Goal: Task Accomplishment & Management: Manage account settings

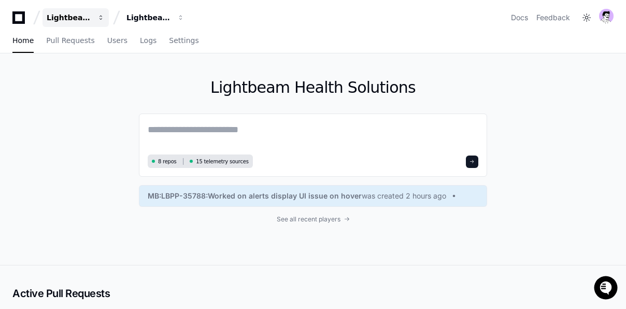
click at [100, 12] on button "Lightbeam Health" at bounding box center [75, 17] width 66 height 19
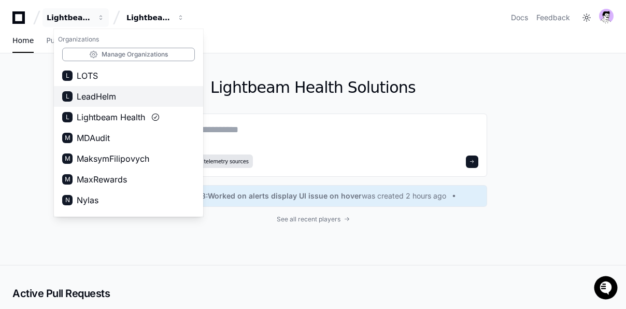
scroll to position [472, 0]
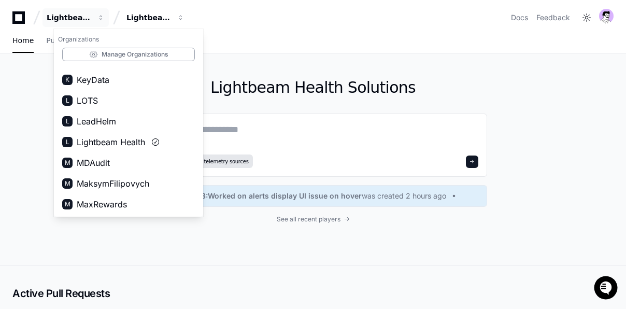
click at [38, 74] on div "Lightbeam Health Solutions 8 repos 15 telemetry sources MB:LBPP-35788:Worked on…" at bounding box center [313, 158] width 626 height 211
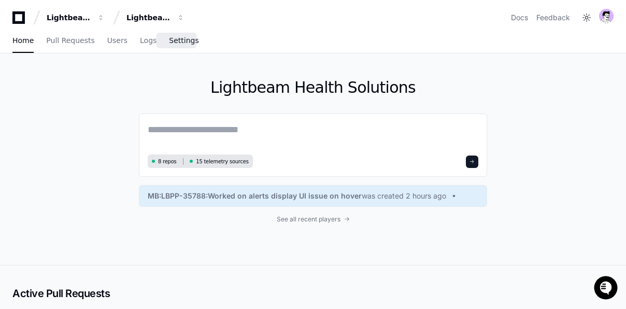
click at [182, 33] on link "Settings" at bounding box center [184, 41] width 30 height 24
click at [174, 39] on span "Settings" at bounding box center [184, 40] width 30 height 6
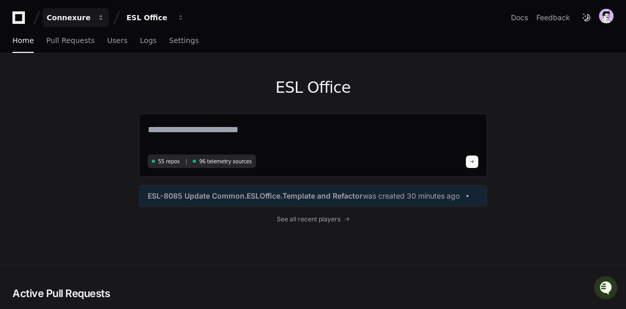
click at [84, 13] on div "Connexure" at bounding box center [69, 17] width 45 height 10
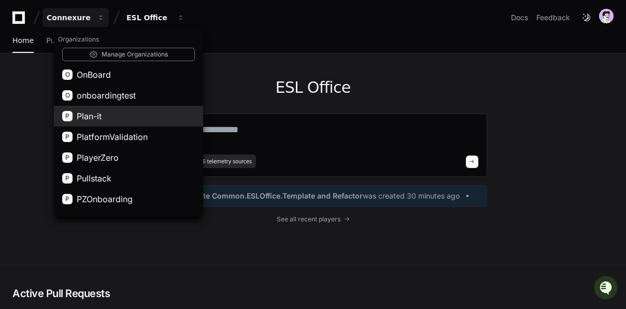
scroll to position [745, 0]
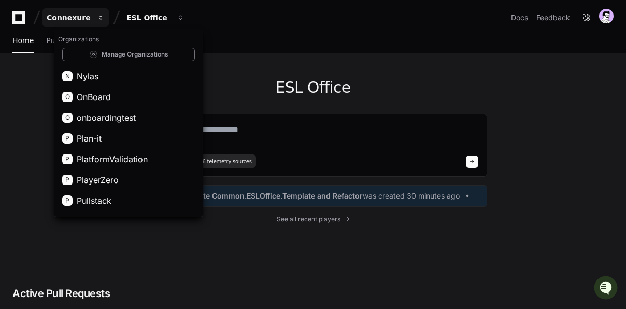
click at [64, 22] on div "Connexure" at bounding box center [69, 17] width 45 height 10
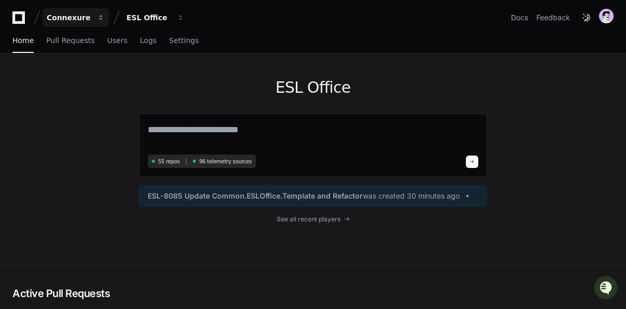
click at [64, 22] on div "Connexure" at bounding box center [69, 17] width 45 height 10
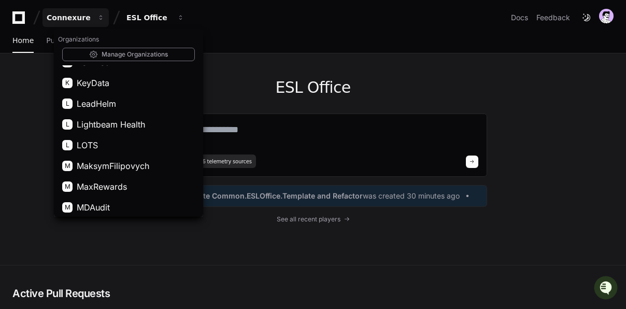
scroll to position [523, 0]
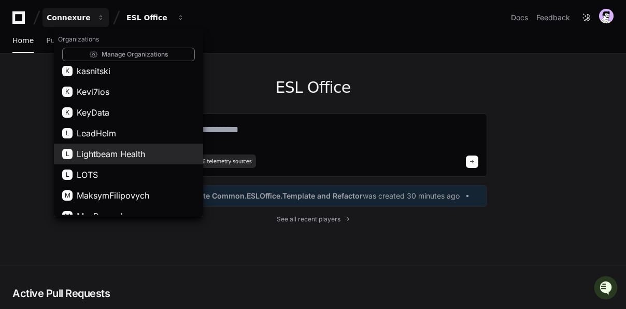
click at [115, 162] on button "L Lightbeam Health" at bounding box center [128, 153] width 149 height 21
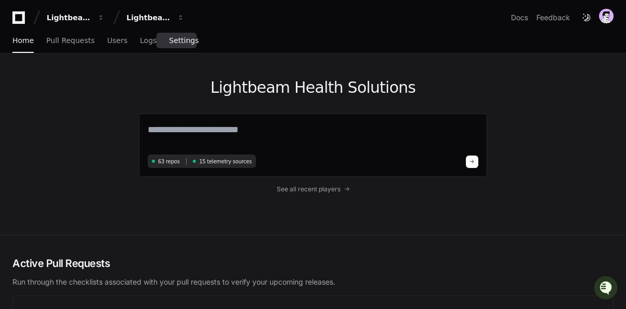
click at [170, 46] on link "Settings" at bounding box center [184, 41] width 30 height 24
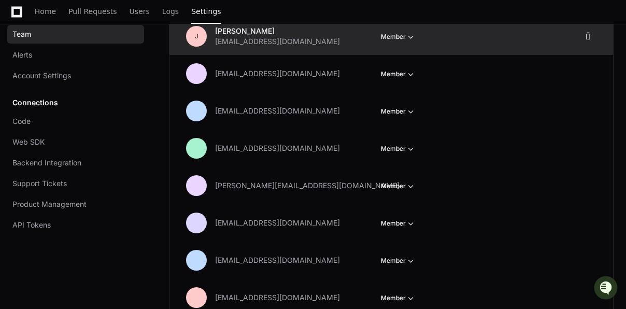
scroll to position [3866, 0]
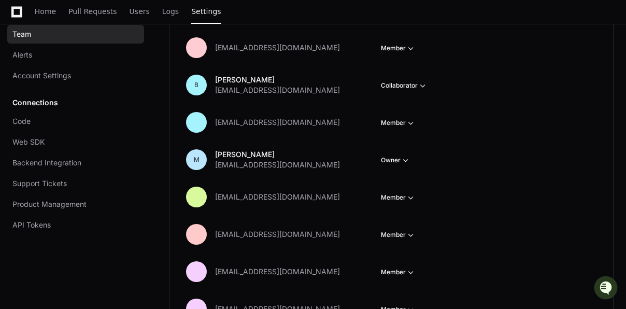
click at [13, 16] on icon at bounding box center [16, 11] width 11 height 11
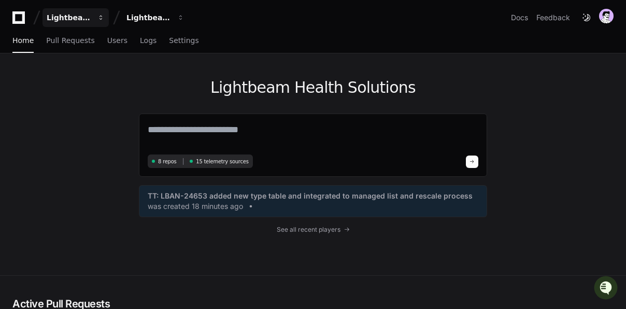
click at [57, 22] on div "Lightbeam Health" at bounding box center [69, 17] width 45 height 10
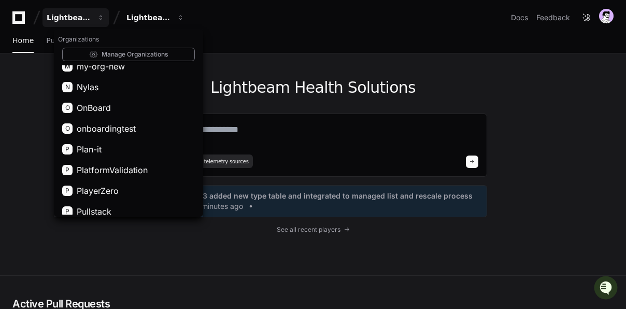
scroll to position [738, 0]
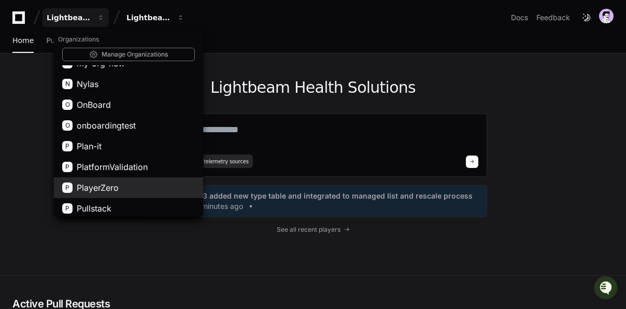
click at [107, 184] on span "PlayerZero" at bounding box center [98, 187] width 42 height 12
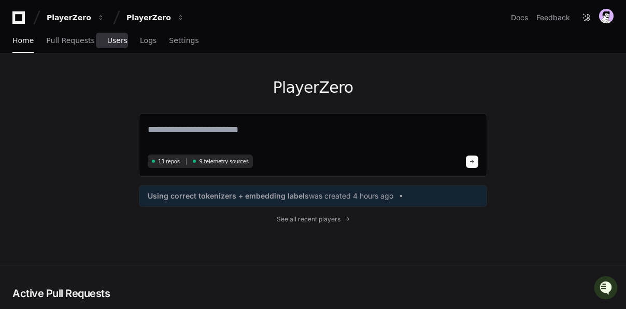
click at [113, 39] on span "Users" at bounding box center [117, 40] width 20 height 6
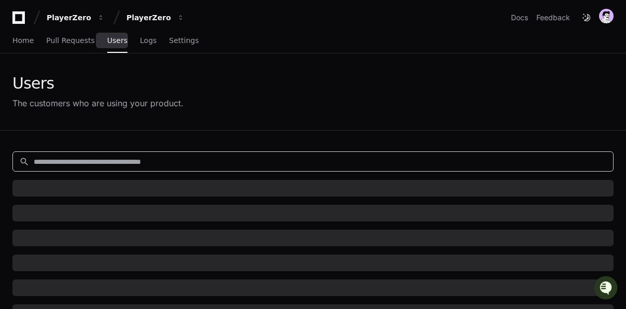
click at [195, 161] on input at bounding box center [320, 161] width 573 height 10
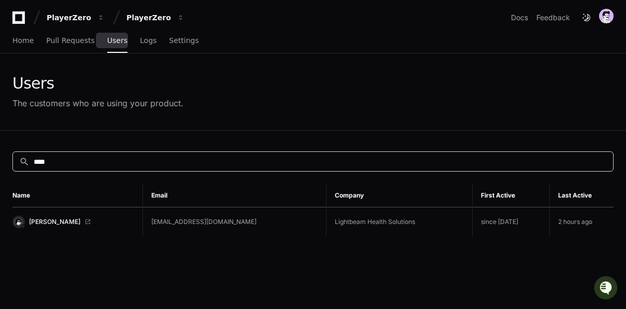
type input "****"
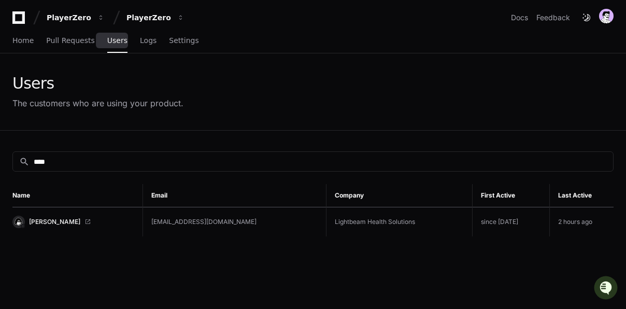
click at [54, 216] on link "[PERSON_NAME]" at bounding box center [73, 222] width 122 height 12
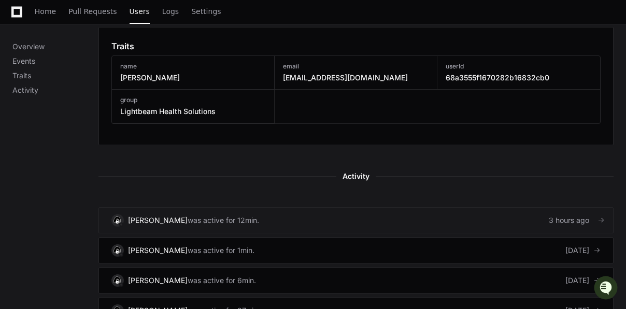
click at [322, 212] on link "[PERSON_NAME] was active for 12min. 3 hours ago" at bounding box center [355, 220] width 515 height 26
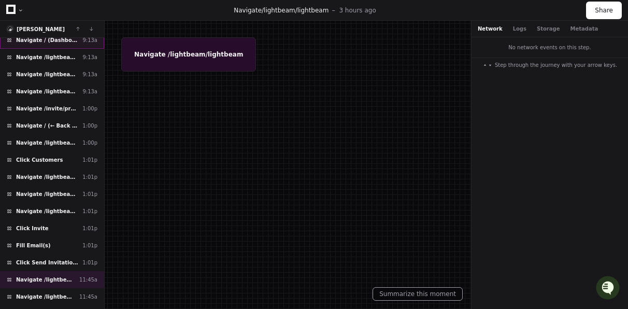
scroll to position [292, 0]
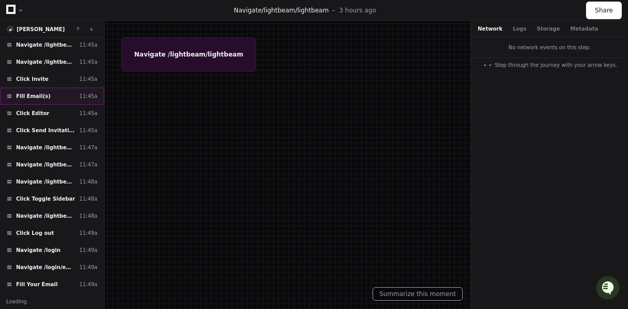
click at [50, 95] on div "Fill Email(s) 11:45a" at bounding box center [52, 96] width 104 height 17
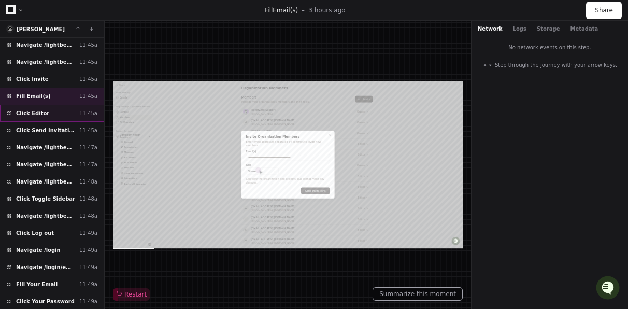
click at [50, 111] on div "Click Editor 11:45a" at bounding box center [52, 113] width 104 height 17
click at [69, 88] on div "Fill Email(s) 11:45a" at bounding box center [52, 96] width 104 height 17
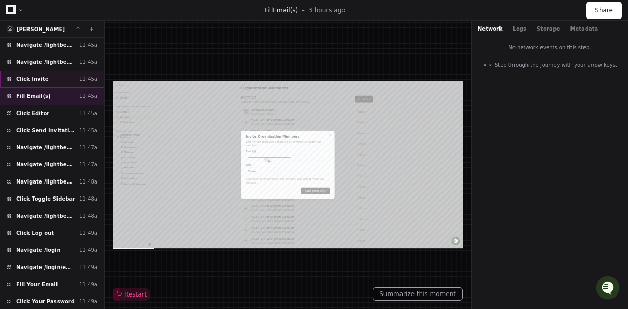
click at [69, 73] on div "Click Invite 11:45a" at bounding box center [52, 78] width 104 height 17
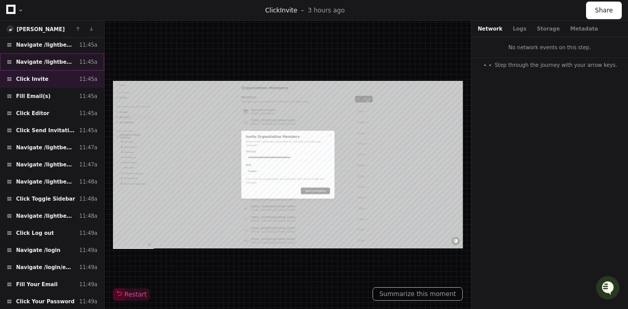
click at [70, 64] on span "Navigate /lightbeam/settings/members (Members)" at bounding box center [45, 62] width 59 height 8
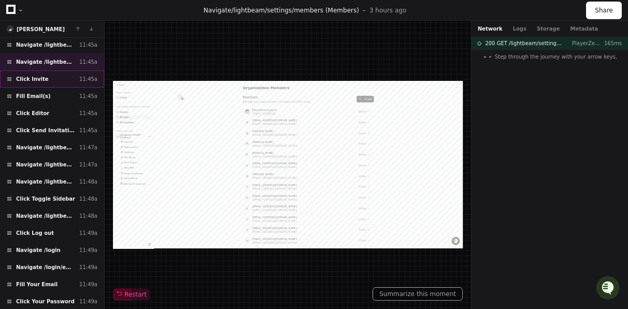
click at [65, 83] on div "Click Invite 11:45a" at bounding box center [52, 78] width 104 height 17
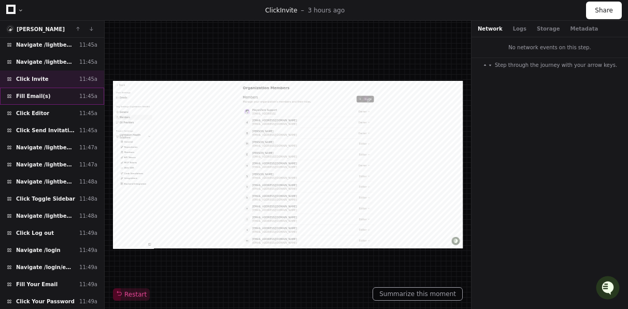
click at [65, 89] on div "Fill Email(s) 11:45a" at bounding box center [52, 96] width 104 height 17
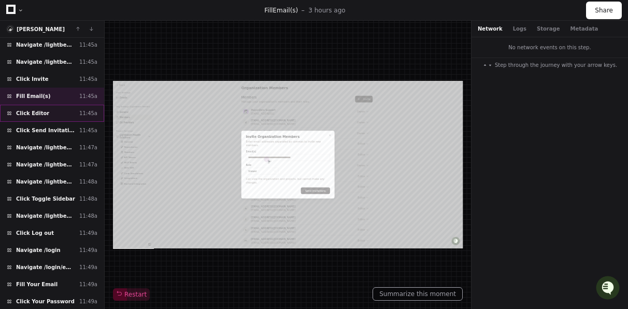
type input "**********"
click at [63, 115] on div "Click Editor 11:45a" at bounding box center [52, 113] width 104 height 17
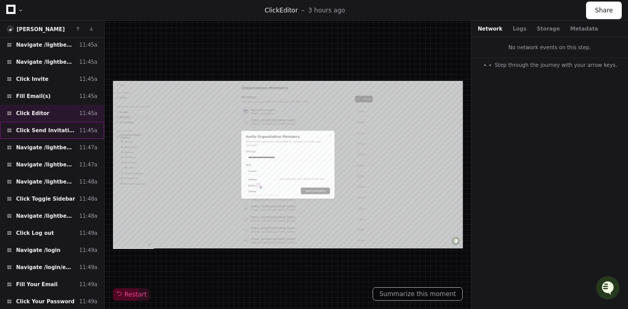
click at [63, 127] on span "Click Send Invitations" at bounding box center [45, 130] width 59 height 8
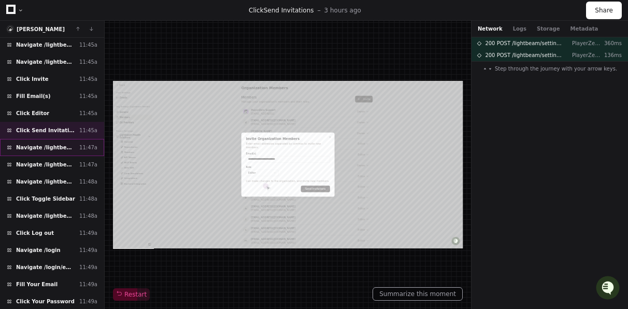
click at [63, 147] on span "Navigate /lightbeam/lightbeam" at bounding box center [45, 147] width 59 height 8
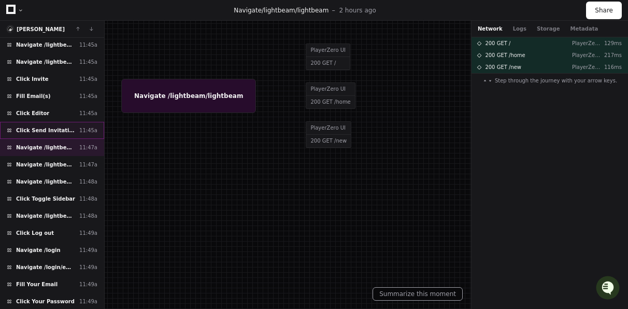
click at [62, 132] on span "Click Send Invitations" at bounding box center [45, 130] width 59 height 8
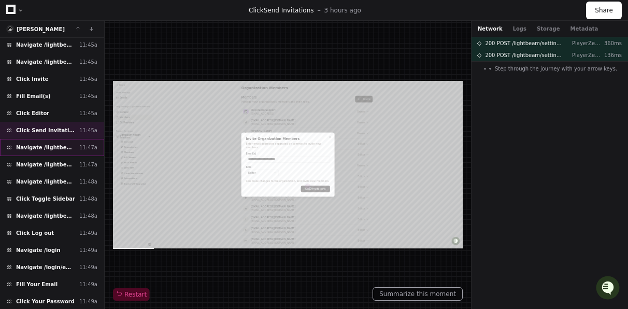
click at [62, 142] on div "Navigate /lightbeam/lightbeam 11:47a" at bounding box center [52, 147] width 104 height 17
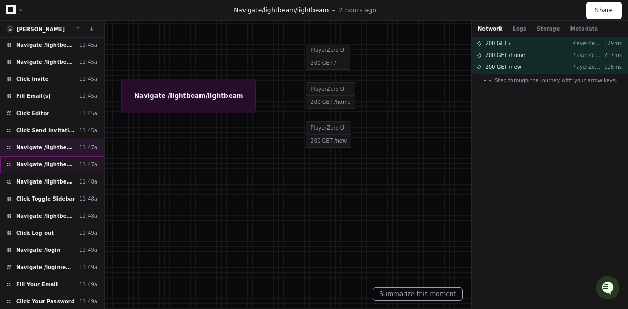
click at [60, 161] on span "Navigate /lightbeam/settings/projects/lightbeam (Settings)" at bounding box center [45, 165] width 59 height 8
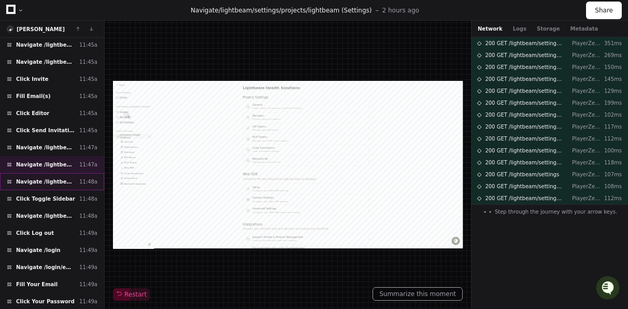
click at [60, 179] on span "Navigate /lightbeam/settings/members (Members)" at bounding box center [45, 182] width 59 height 8
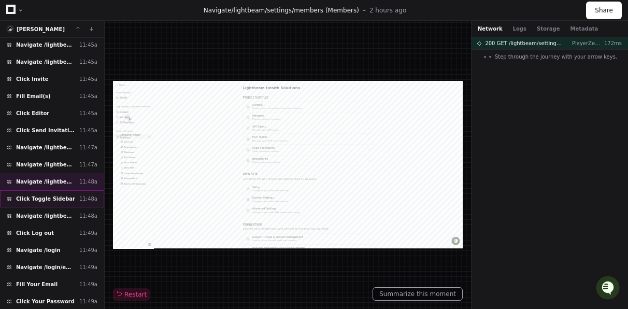
click at [58, 204] on div "Click Toggle Sidebar 11:48a" at bounding box center [52, 198] width 104 height 17
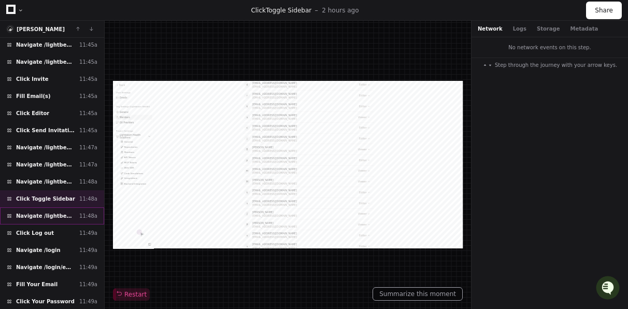
click at [58, 220] on div "Navigate /lightbeam/lightbeam (Back) 11:48a" at bounding box center [52, 215] width 104 height 17
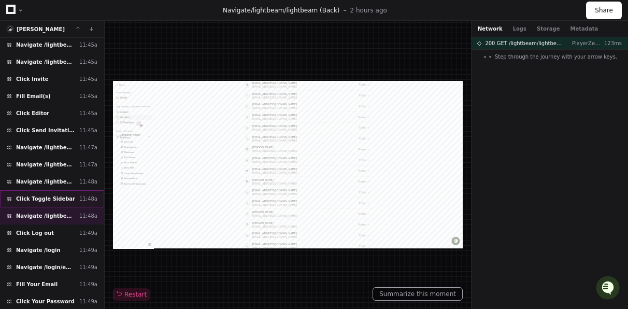
click at [58, 202] on span "Click Toggle Sidebar" at bounding box center [45, 199] width 59 height 8
